Goal: Find specific page/section: Find specific page/section

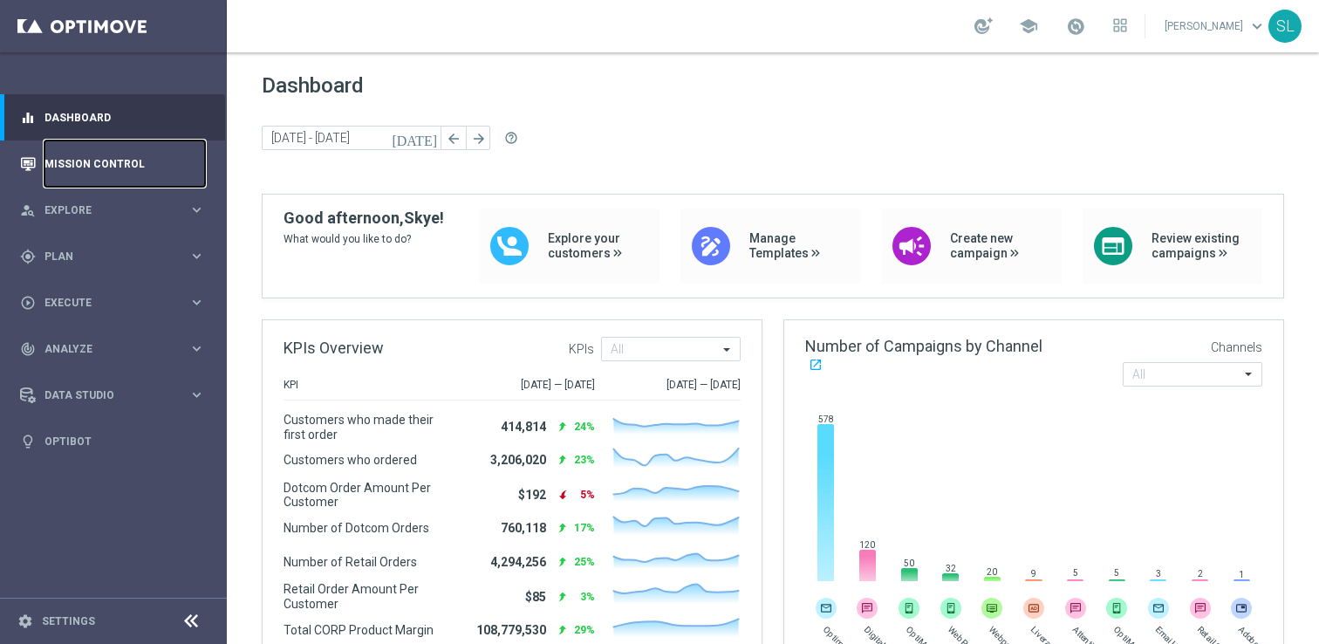
click at [100, 158] on link "Mission Control" at bounding box center [124, 163] width 161 height 46
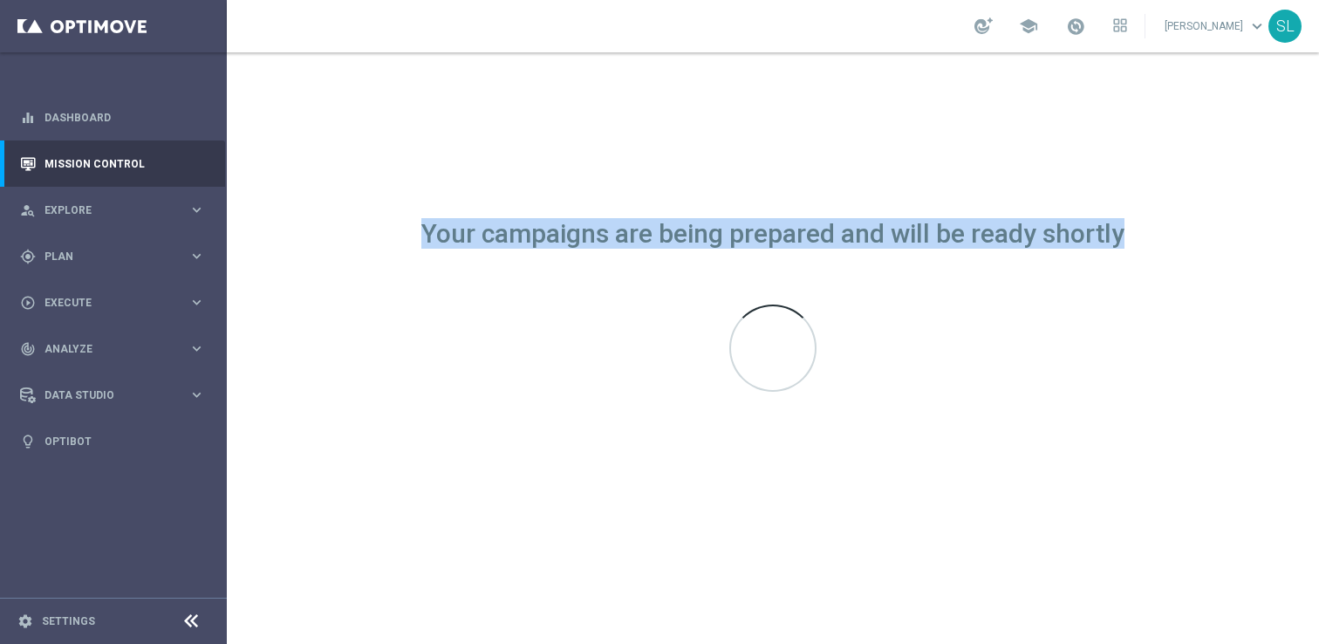
drag, startPoint x: 420, startPoint y: 218, endPoint x: 1132, endPoint y: 243, distance: 712.3
click at [1132, 243] on div "Your campaigns are being prepared and will be ready shortly" at bounding box center [773, 348] width 1092 height 592
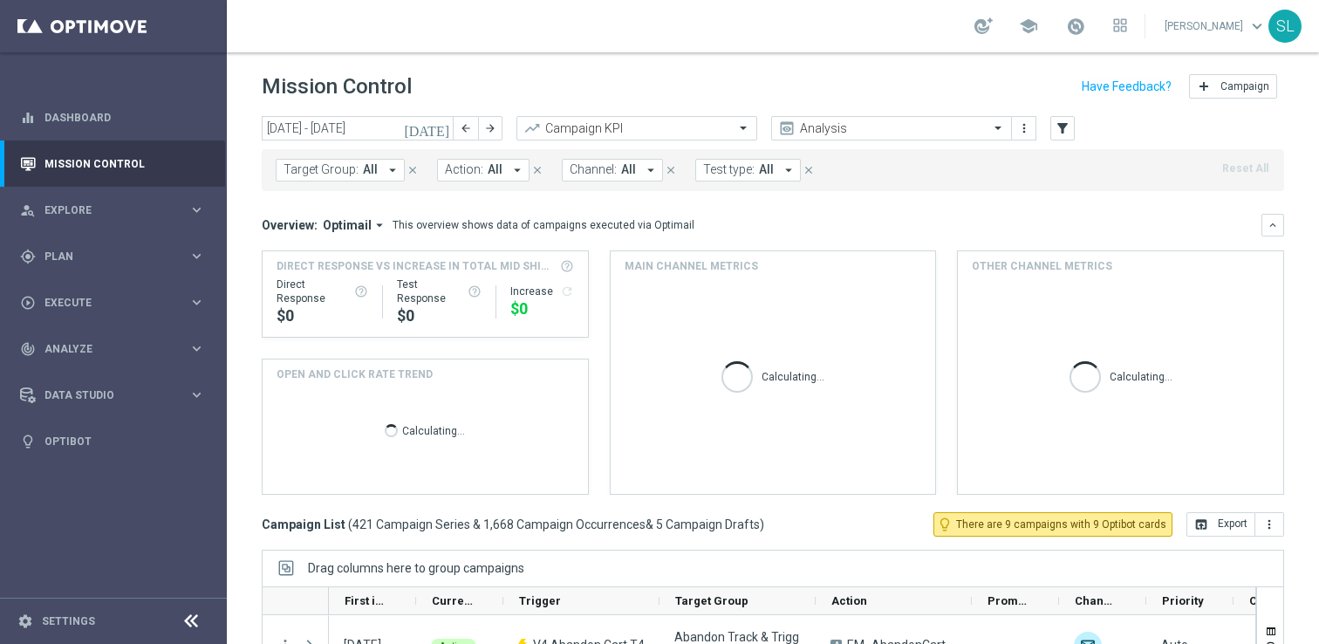
click at [973, 81] on div "Mission Control add Campaign" at bounding box center [773, 87] width 1022 height 34
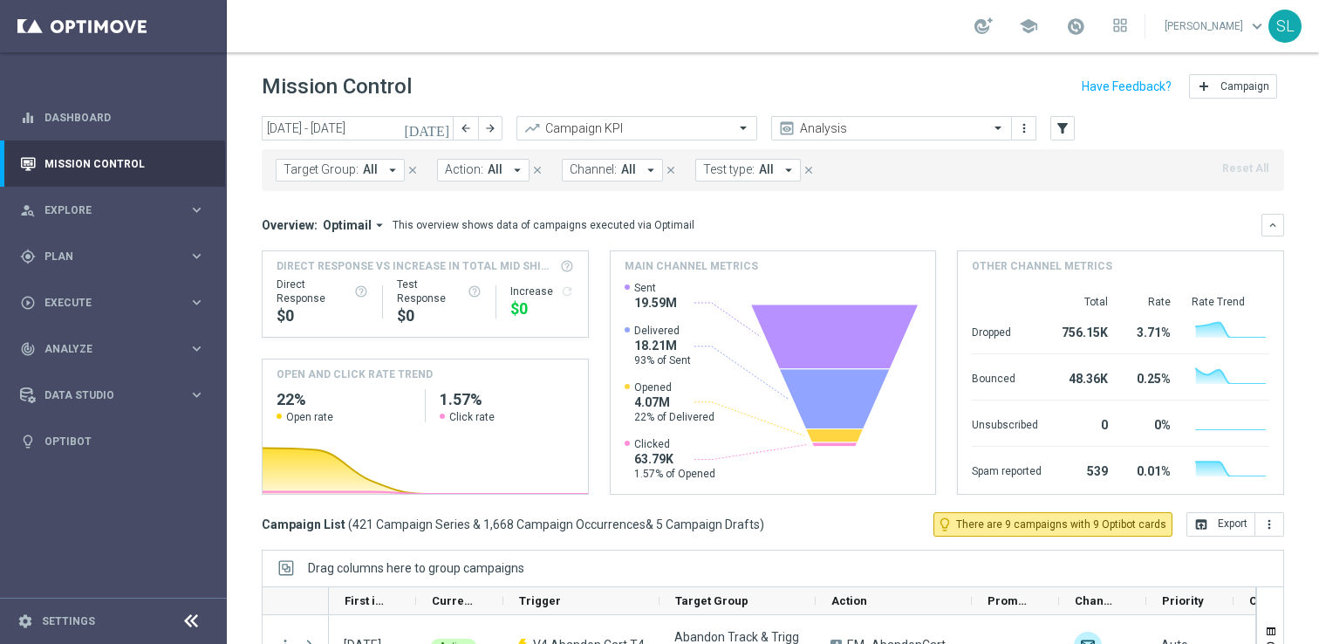
click at [499, 85] on div "Mission Control add Campaign" at bounding box center [773, 87] width 1022 height 34
drag, startPoint x: 261, startPoint y: 84, endPoint x: 471, endPoint y: 82, distance: 210.3
click at [471, 82] on div "Mission Control add Campaign" at bounding box center [773, 87] width 1092 height 34
click at [471, 80] on div "Mission Control add Campaign" at bounding box center [773, 87] width 1022 height 34
drag, startPoint x: 471, startPoint y: 80, endPoint x: 236, endPoint y: 79, distance: 235.6
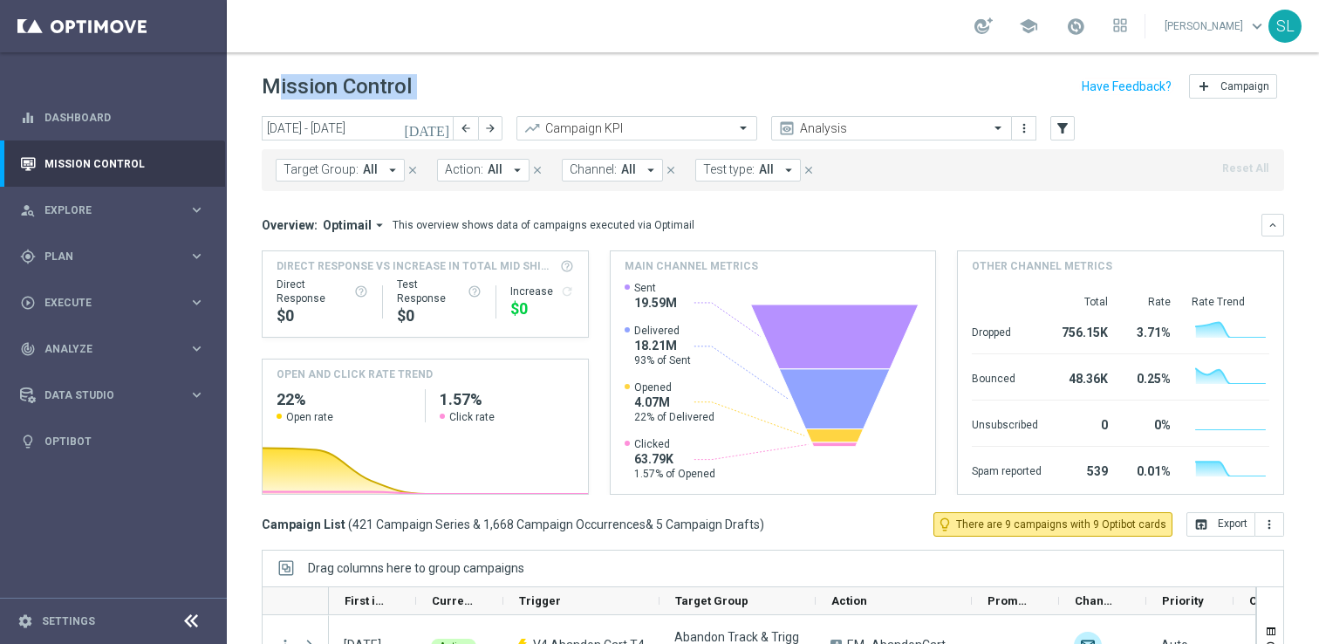
click at [236, 79] on div "Mission Control add Campaign" at bounding box center [773, 87] width 1092 height 34
click at [494, 89] on div "Mission Control add Campaign" at bounding box center [773, 87] width 1022 height 34
